Goal: Task Accomplishment & Management: Use online tool/utility

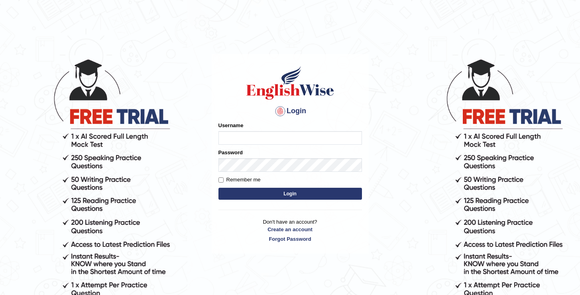
click at [333, 137] on input "Username" at bounding box center [291, 138] width 144 height 14
type input "oguzhan"
click at [219, 188] on button "Login" at bounding box center [291, 194] width 144 height 12
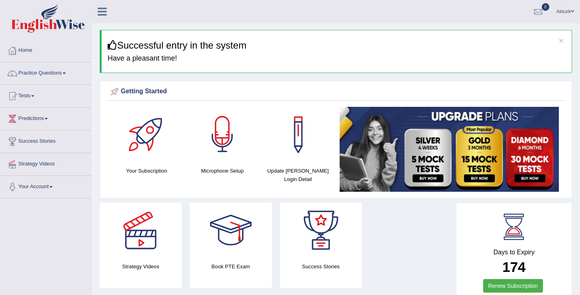
click at [223, 149] on div at bounding box center [223, 135] width 56 height 56
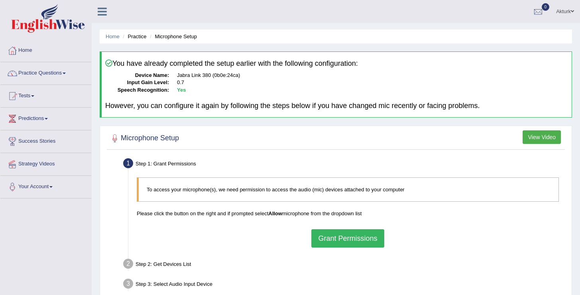
click at [364, 242] on button "Grant Permissions" at bounding box center [347, 238] width 73 height 18
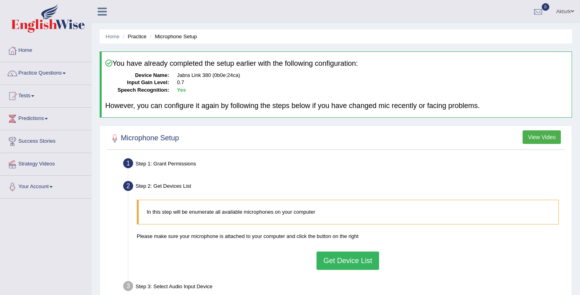
click at [363, 260] on button "Get Device List" at bounding box center [348, 261] width 62 height 18
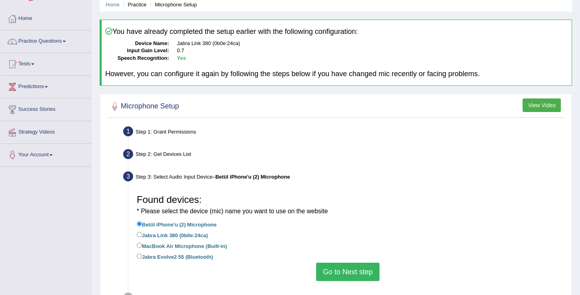
scroll to position [124, 0]
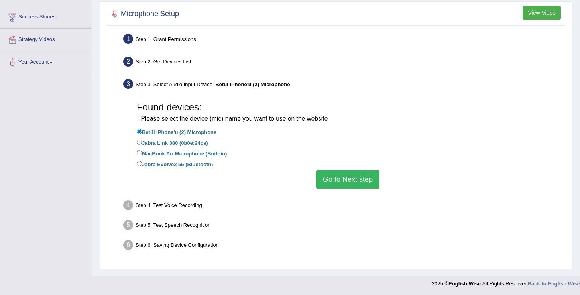
click at [371, 180] on button "Go to Next step" at bounding box center [347, 179] width 63 height 18
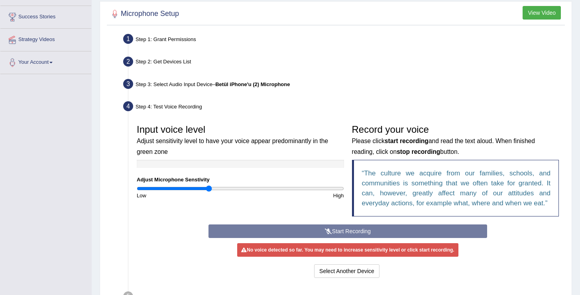
click at [355, 234] on div "Start Recording Stop Recording Note: Please listen to the recording till the en…" at bounding box center [348, 252] width 287 height 55
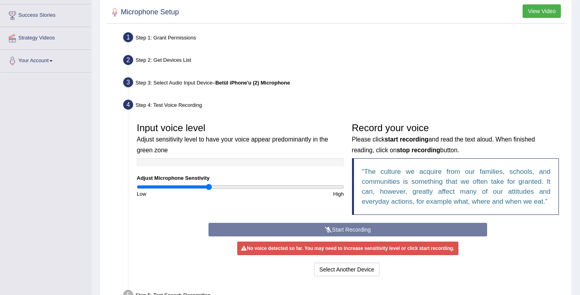
click at [349, 232] on div "Start Recording Stop Recording Note: Please listen to the recording till the en…" at bounding box center [348, 250] width 287 height 55
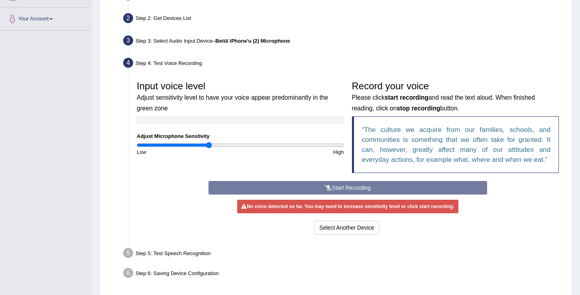
scroll to position [169, 0]
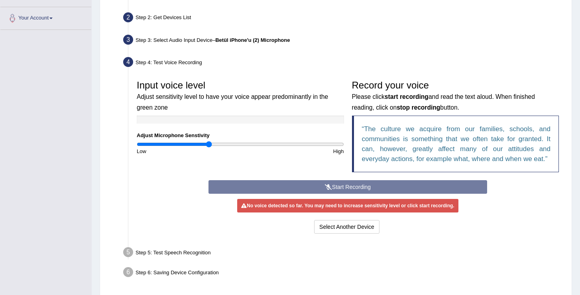
click at [333, 189] on div "Start Recording Stop Recording Note: Please listen to the recording till the en…" at bounding box center [348, 207] width 287 height 55
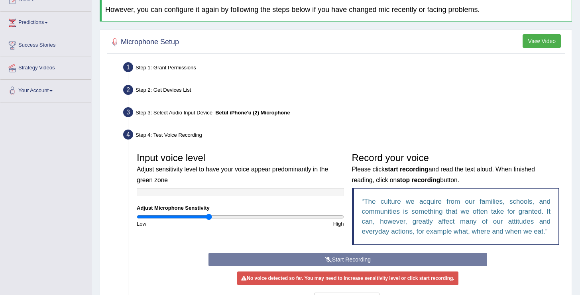
scroll to position [97, 0]
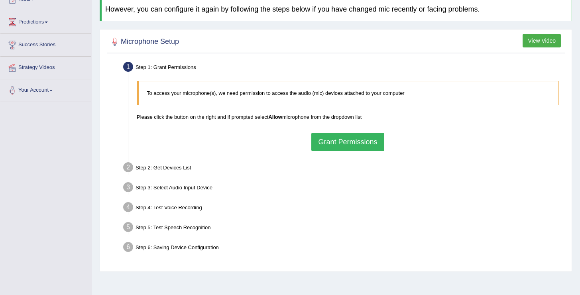
click at [334, 133] on button "Grant Permissions" at bounding box center [347, 142] width 73 height 18
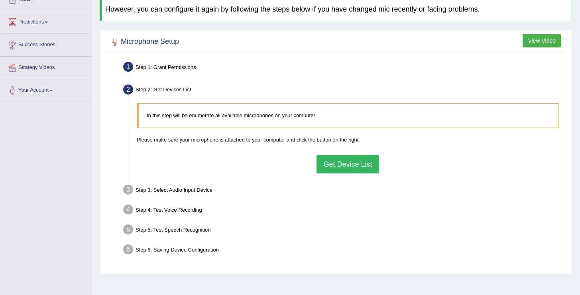
click at [354, 163] on button "Get Device List" at bounding box center [348, 164] width 62 height 18
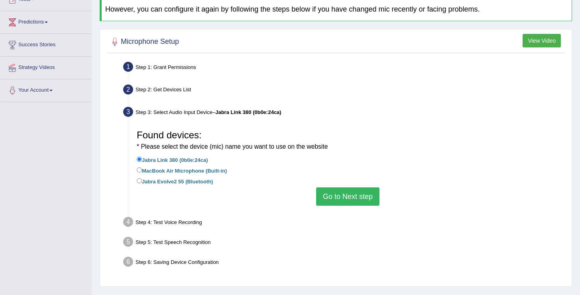
click at [347, 195] on button "Go to Next step" at bounding box center [347, 196] width 63 height 18
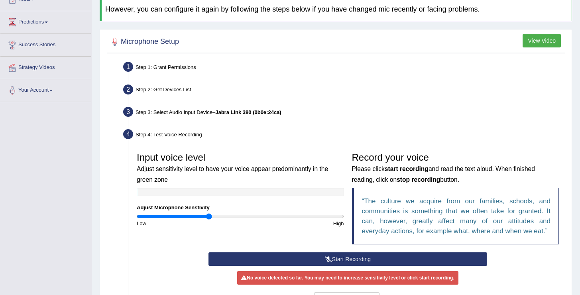
click at [330, 259] on icon at bounding box center [328, 259] width 7 height 6
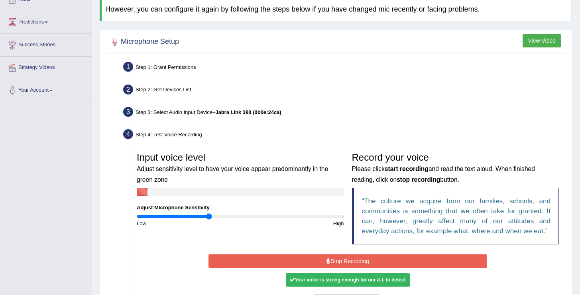
click at [330, 259] on button "Stop Recording" at bounding box center [348, 261] width 279 height 14
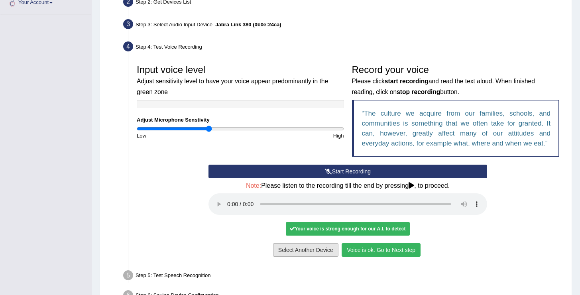
scroll to position [189, 0]
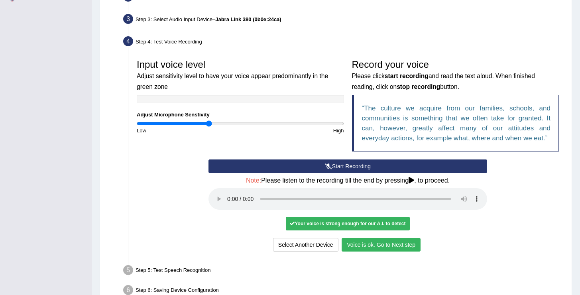
click at [371, 244] on button "Voice is ok. Go to Next step" at bounding box center [381, 245] width 79 height 14
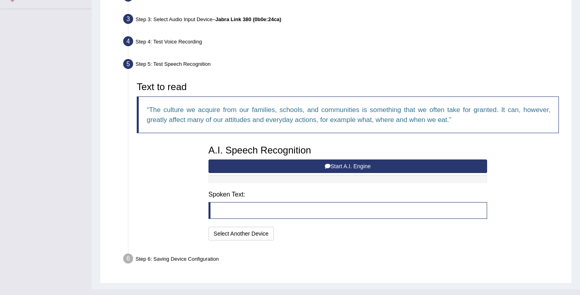
click at [331, 168] on button "Start A.I. Engine" at bounding box center [348, 167] width 279 height 14
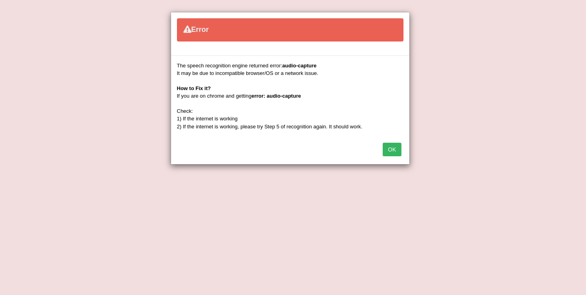
click at [394, 147] on button "OK" at bounding box center [392, 150] width 18 height 14
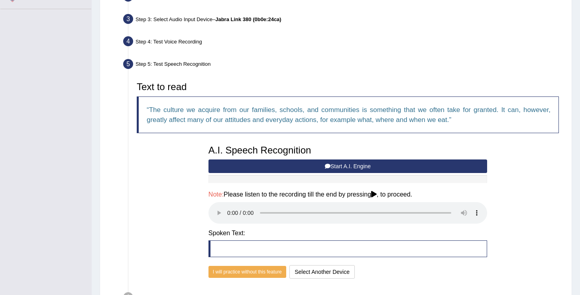
click at [318, 168] on button "Start A.I. Engine" at bounding box center [348, 167] width 279 height 14
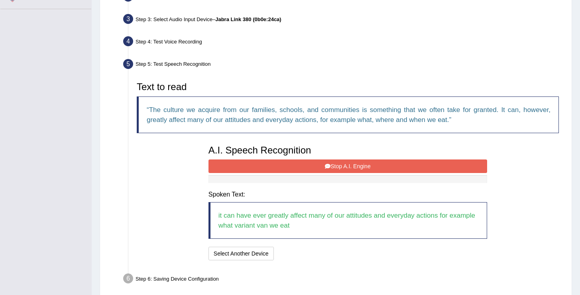
click at [335, 163] on button "Stop A.I. Engine" at bounding box center [348, 167] width 279 height 14
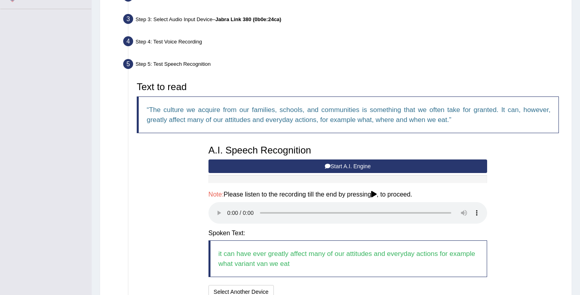
click at [335, 163] on button "Start A.I. Engine" at bounding box center [348, 167] width 279 height 14
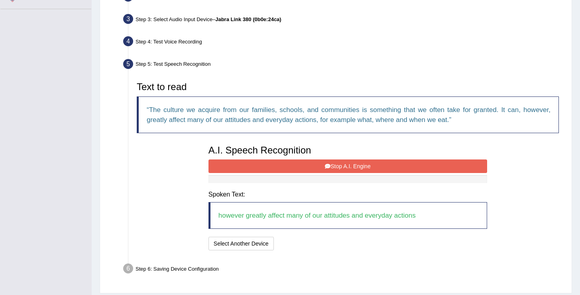
scroll to position [213, 0]
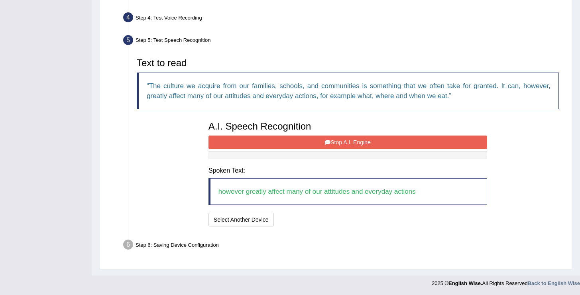
click at [321, 142] on button "Stop A.I. Engine" at bounding box center [348, 143] width 279 height 14
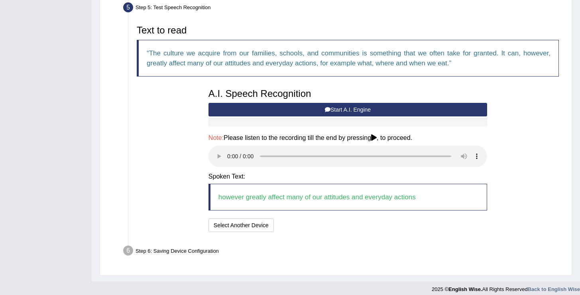
scroll to position [252, 0]
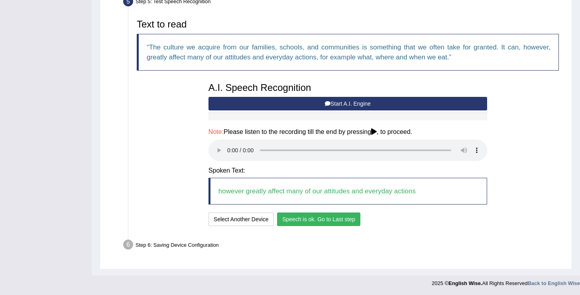
click at [333, 220] on button "Speech is ok. Go to Last step" at bounding box center [318, 220] width 83 height 14
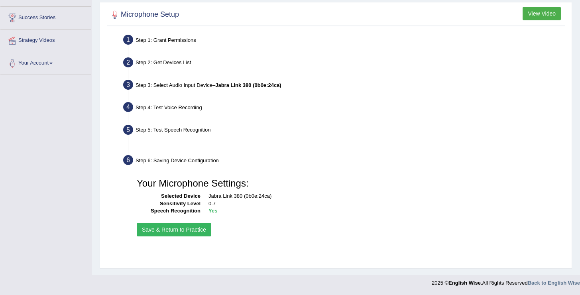
scroll to position [124, 0]
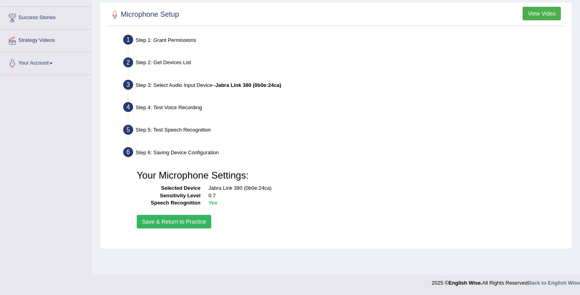
click at [196, 220] on button "Save & Return to Practice" at bounding box center [174, 222] width 75 height 14
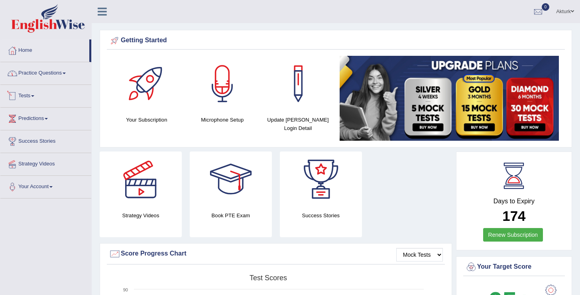
click at [35, 76] on link "Practice Questions" at bounding box center [45, 72] width 91 height 20
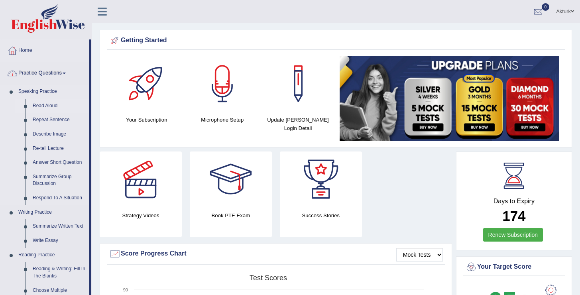
click at [39, 105] on link "Read Aloud" at bounding box center [59, 106] width 60 height 14
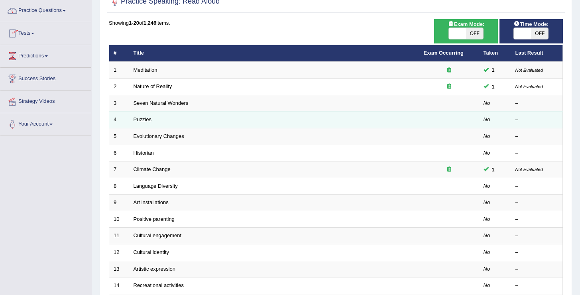
scroll to position [233, 0]
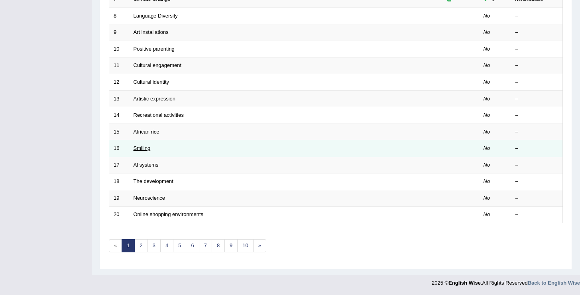
click at [146, 149] on link "Smiling" at bounding box center [142, 148] width 17 height 6
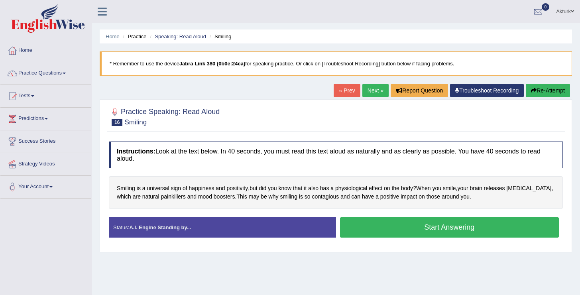
click at [369, 227] on button "Start Answering" at bounding box center [449, 227] width 219 height 20
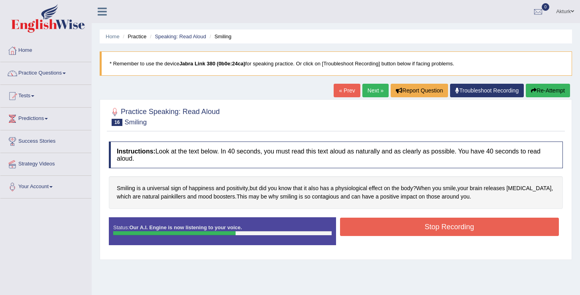
click at [369, 227] on button "Stop Recording" at bounding box center [449, 227] width 219 height 18
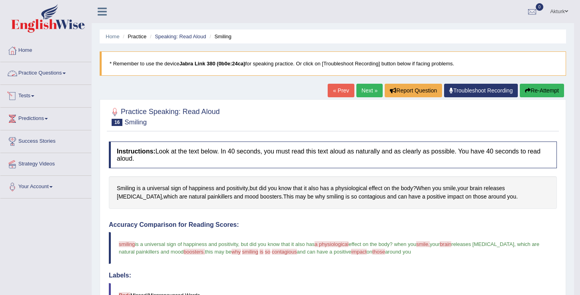
click at [30, 95] on link "Tests" at bounding box center [45, 95] width 91 height 20
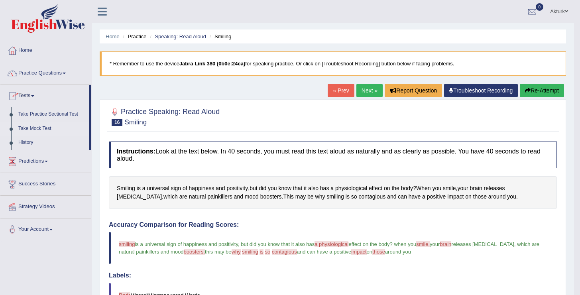
click at [34, 130] on link "Take Mock Test" at bounding box center [52, 129] width 75 height 14
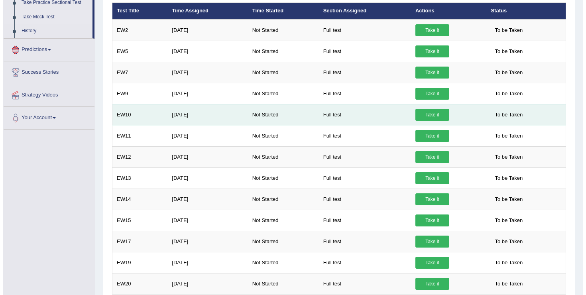
scroll to position [152, 0]
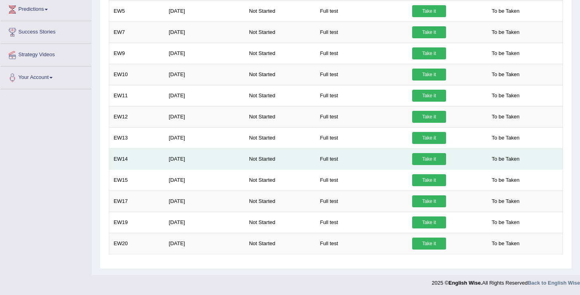
click at [441, 156] on link "Take it" at bounding box center [429, 159] width 34 height 12
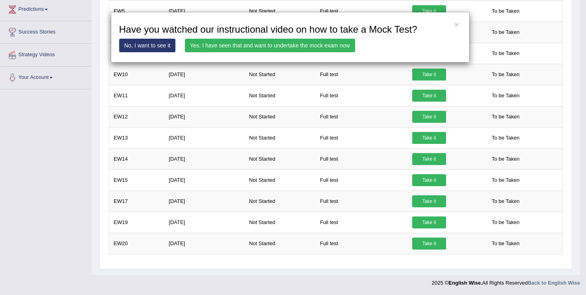
click at [290, 46] on link "Yes, I have seen that and want to undertake the mock exam now" at bounding box center [270, 46] width 170 height 14
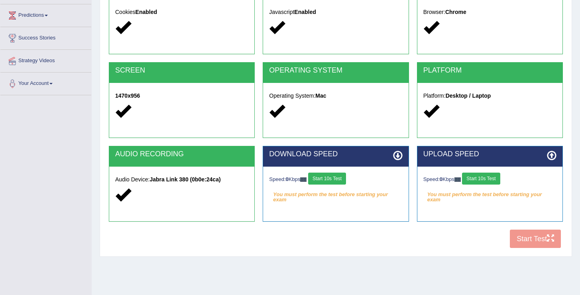
scroll to position [113, 0]
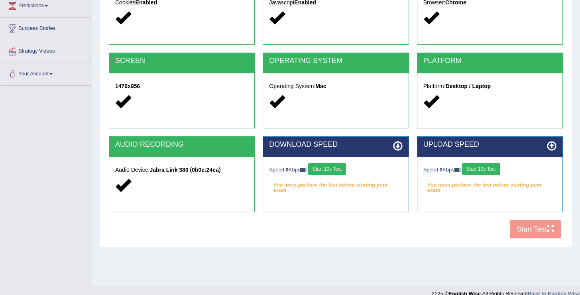
click at [335, 169] on button "Start 10s Test" at bounding box center [327, 169] width 38 height 12
click at [483, 164] on button "Start 10s Test" at bounding box center [481, 169] width 38 height 12
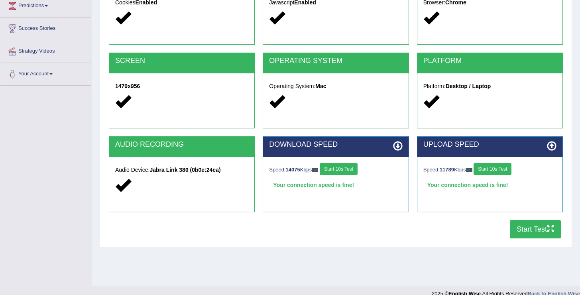
click at [528, 231] on button "Start Test" at bounding box center [535, 229] width 51 height 18
